Goal: Obtain resource: Obtain resource

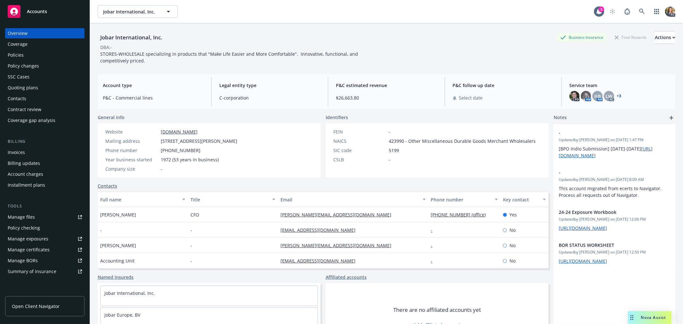
scroll to position [27, 0]
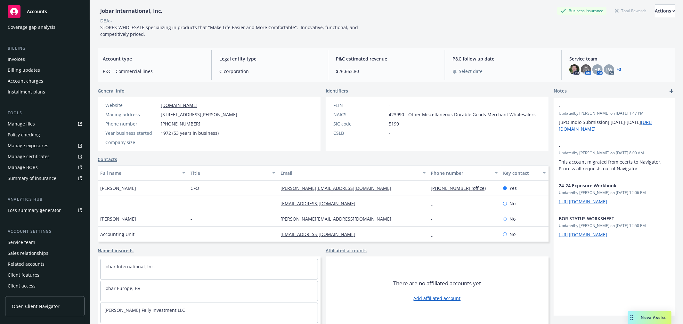
click at [44, 12] on span "Accounts" at bounding box center [37, 11] width 20 height 5
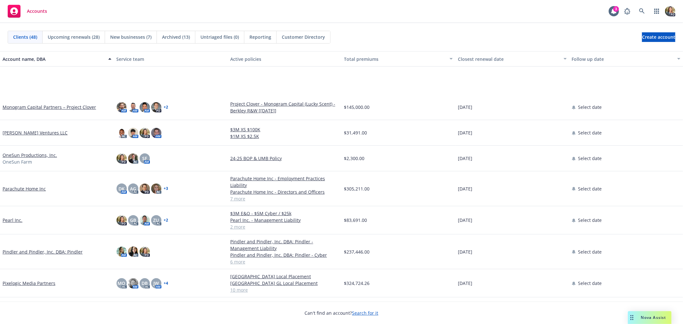
scroll to position [605, 0]
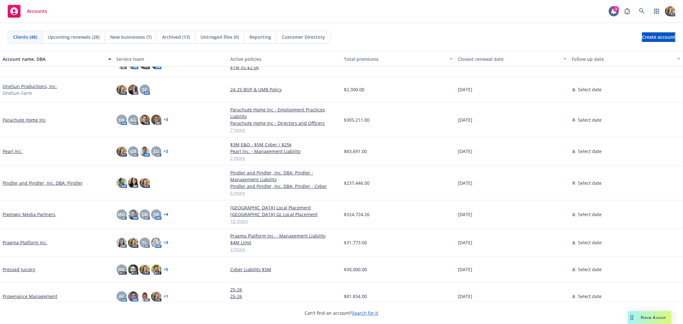
click at [48, 181] on link "Pindler and Pindler, Inc. DBA: Pindler" at bounding box center [43, 183] width 80 height 7
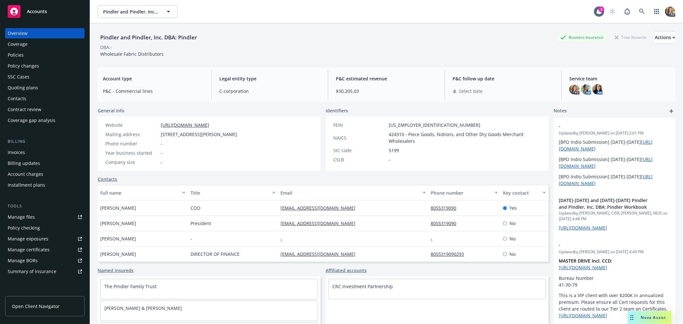
scroll to position [23, 0]
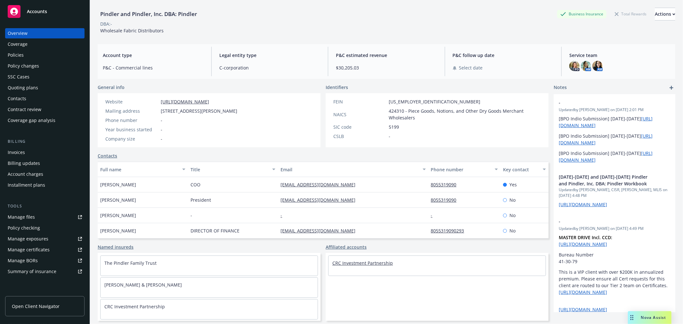
click at [363, 265] on link "CRC Investment Partnership" at bounding box center [363, 263] width 61 height 6
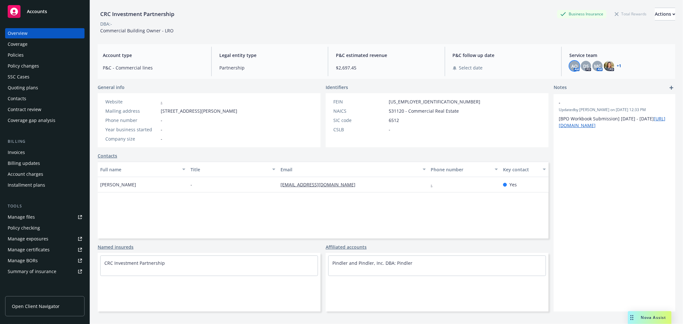
click at [574, 63] on div "AO" at bounding box center [575, 66] width 10 height 10
click at [49, 52] on div "Policies" at bounding box center [45, 55] width 74 height 10
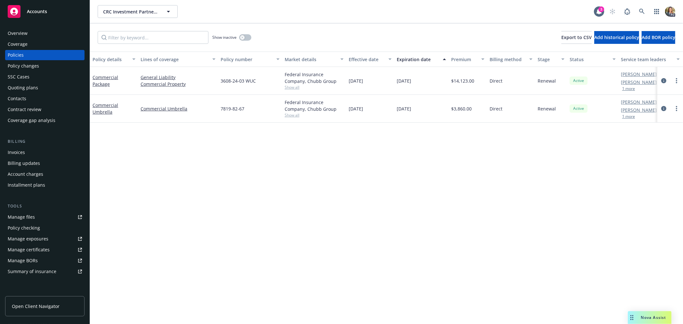
click at [38, 216] on link "Manage files" at bounding box center [44, 217] width 79 height 10
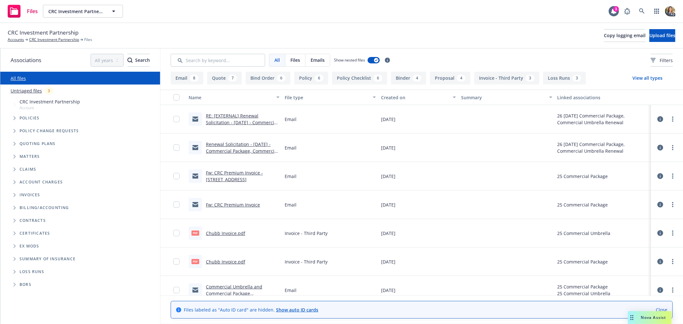
click at [236, 123] on link "RE: [EXTERNAL] Renewal Solicitation - 01/01/26 - Commercial Package, Commercial…" at bounding box center [242, 129] width 72 height 33
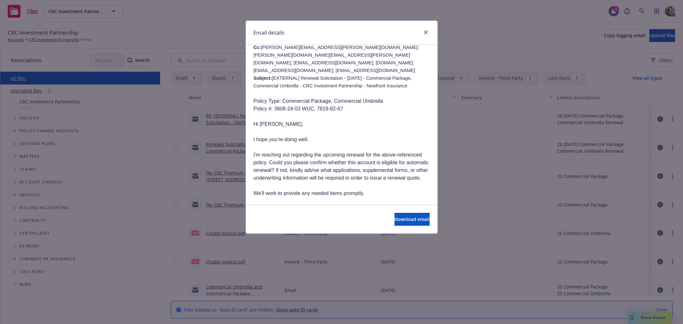
scroll to position [284, 0]
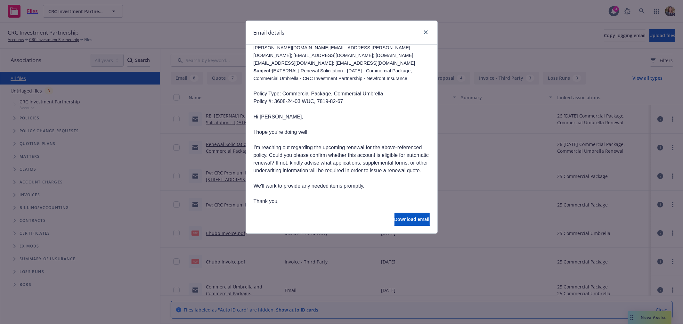
click at [200, 131] on div "Email details RE: [EXTERNAL] Renewal Solicitation - 01/01/26 - Commercial Packa…" at bounding box center [341, 162] width 683 height 324
click at [424, 32] on icon "close" at bounding box center [426, 32] width 4 height 4
